Goal: Find specific page/section: Find specific page/section

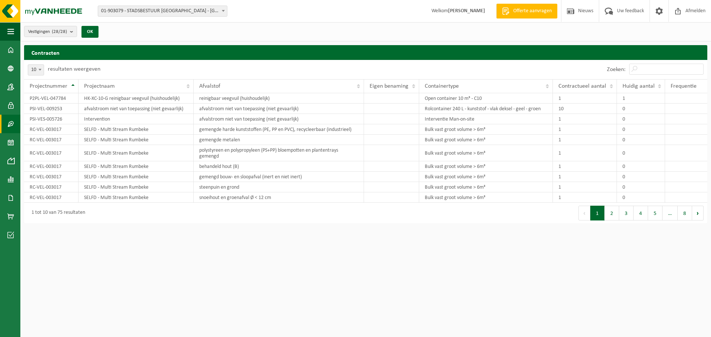
click at [223, 11] on b at bounding box center [223, 11] width 3 height 2
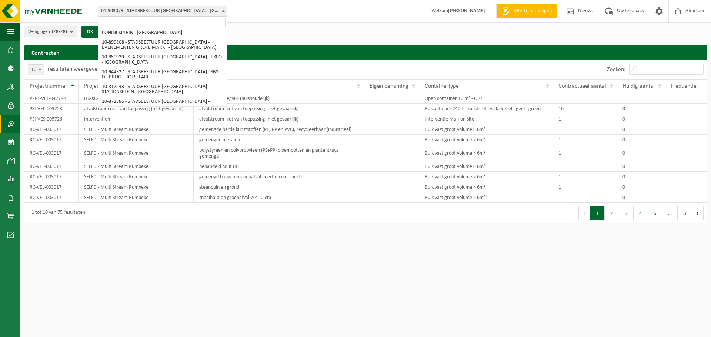
scroll to position [245, 0]
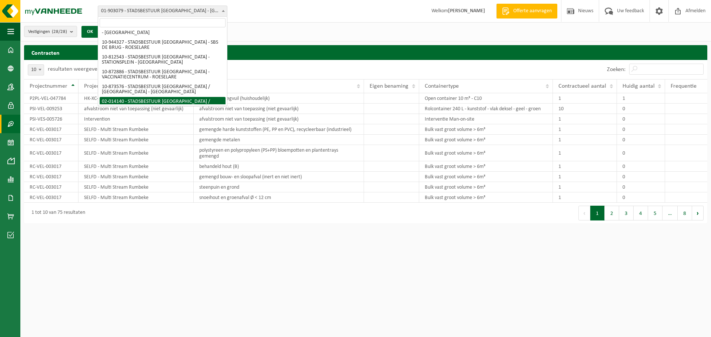
select select "2664"
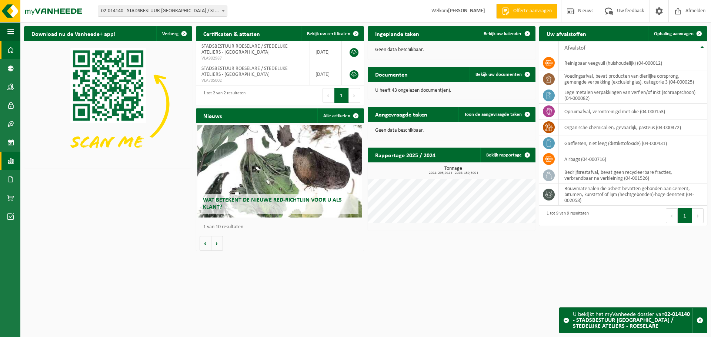
click at [10, 159] on span at bounding box center [10, 161] width 7 height 19
click at [69, 163] on span "In grafiekvorm" at bounding box center [59, 161] width 33 height 14
